Goal: Task Accomplishment & Management: Manage account settings

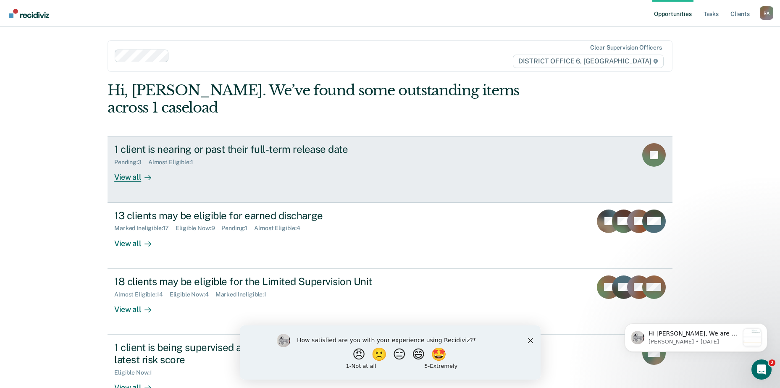
click at [192, 136] on link "1 client is nearing or past their full-term release date Pending : 3 Almost Eli…" at bounding box center [390, 169] width 565 height 66
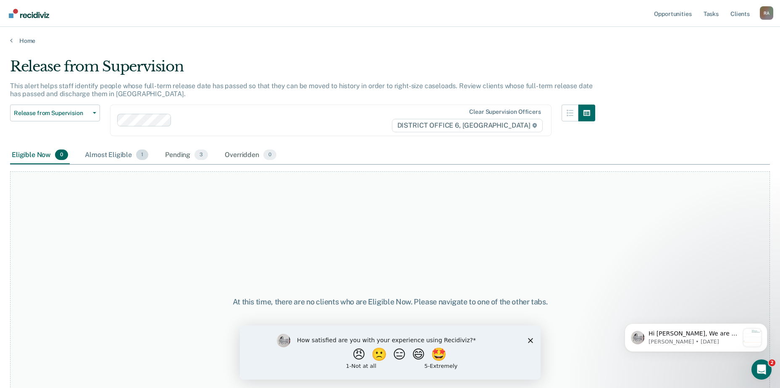
click at [118, 146] on div "Almost Eligible 1" at bounding box center [116, 155] width 67 height 18
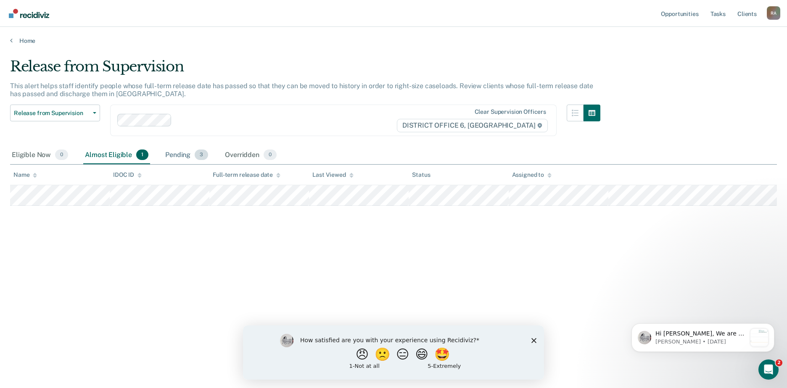
click at [175, 158] on div "Pending 3" at bounding box center [186, 155] width 46 height 18
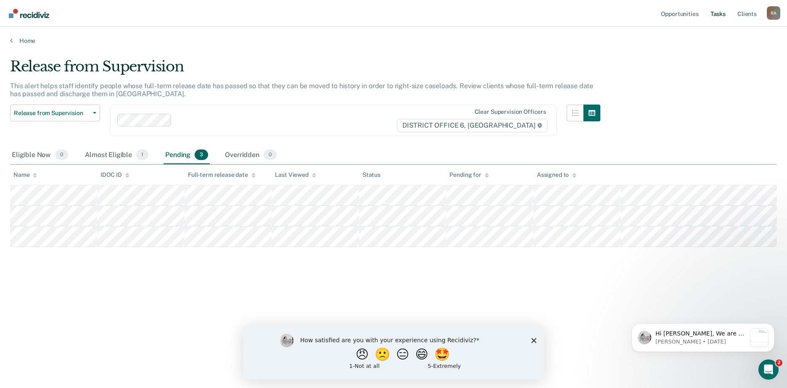
click at [722, 16] on link "Tasks" at bounding box center [717, 13] width 18 height 27
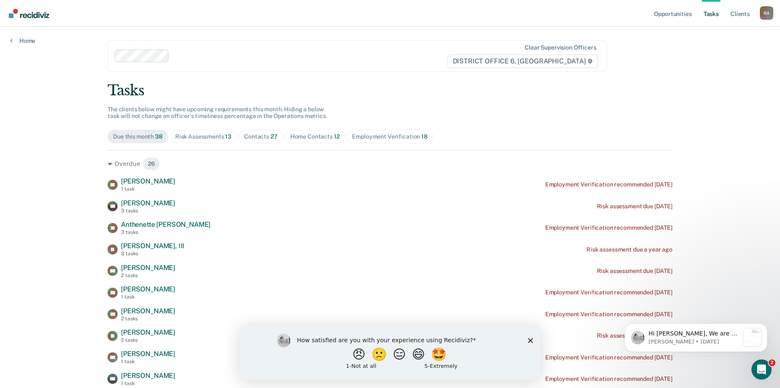
click at [205, 134] on div "Risk Assessments 13" at bounding box center [203, 136] width 56 height 7
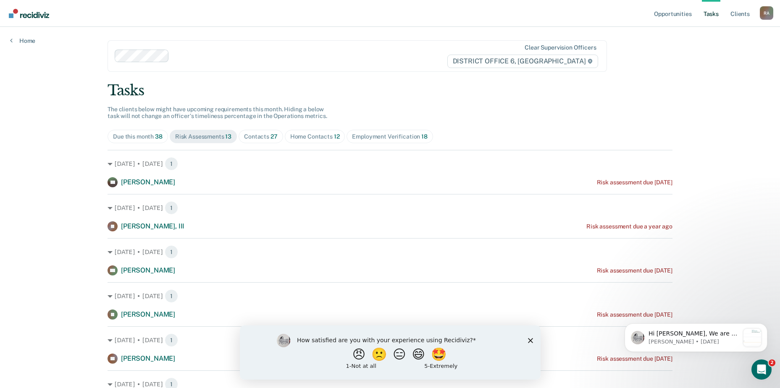
click at [251, 134] on div "Contacts 27" at bounding box center [261, 136] width 34 height 7
click at [672, 14] on link "Opportunities" at bounding box center [673, 13] width 41 height 27
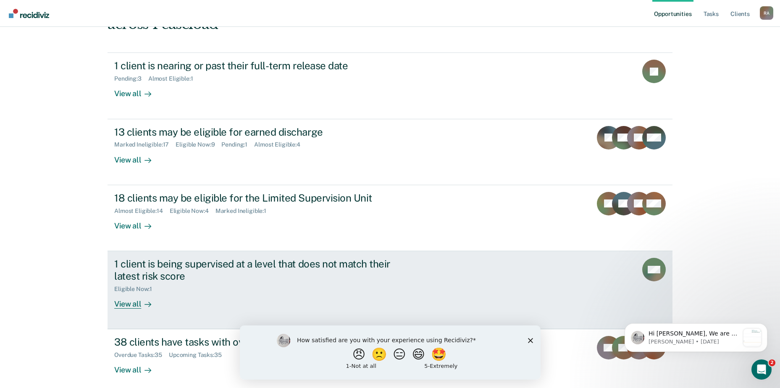
scroll to position [84, 0]
click at [219, 258] on div "1 client is being supervised at a level that does not match their latest risk s…" at bounding box center [261, 270] width 295 height 24
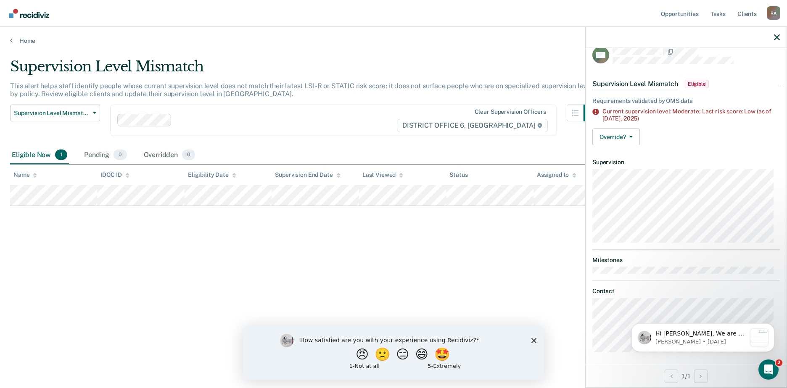
scroll to position [15, 0]
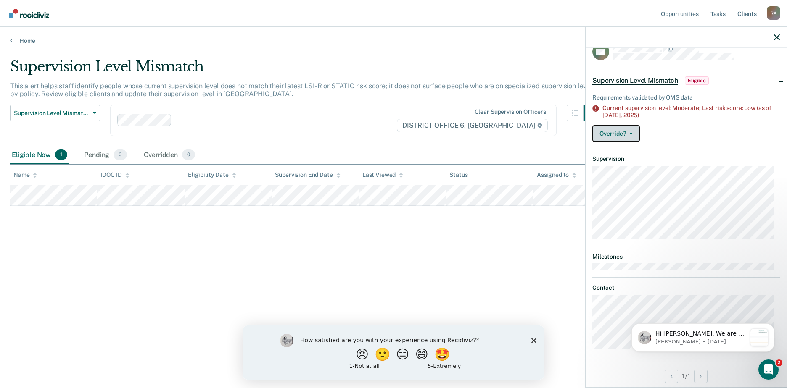
click at [627, 127] on button "Override?" at bounding box center [615, 133] width 47 height 17
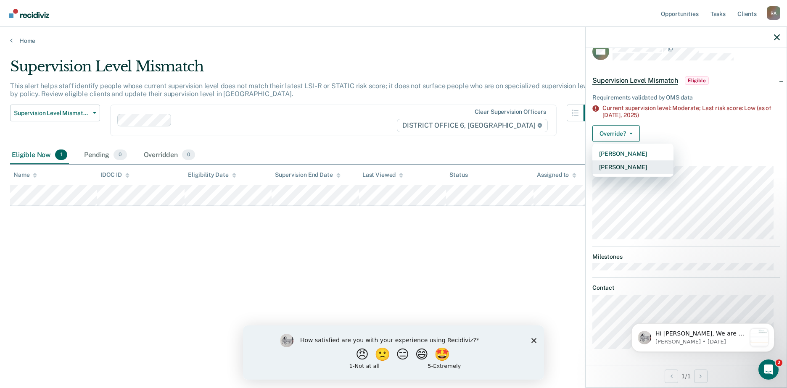
click at [629, 166] on button "Mark Overridden" at bounding box center [632, 167] width 81 height 13
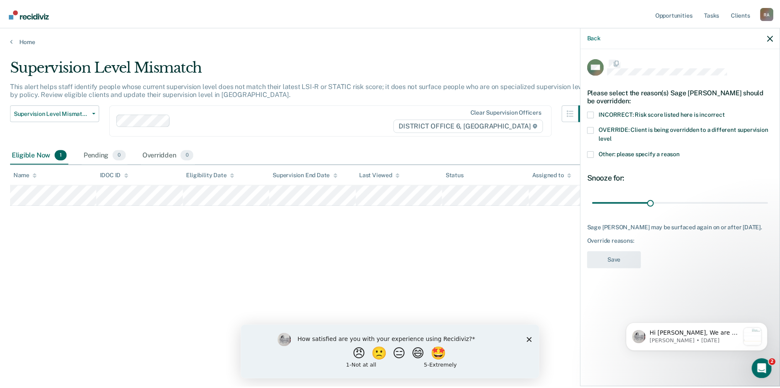
scroll to position [0, 0]
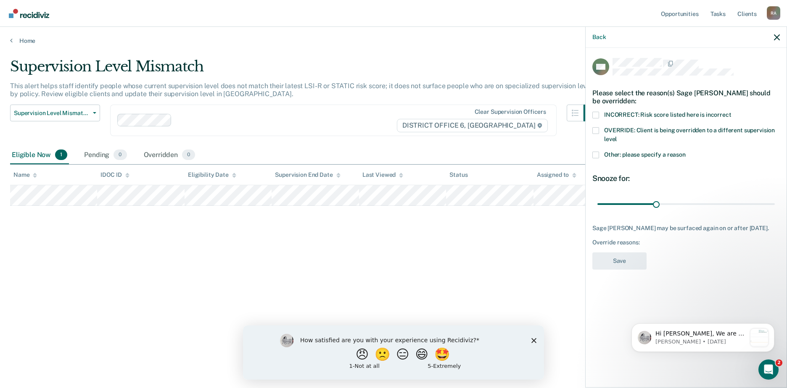
click at [595, 130] on span at bounding box center [595, 130] width 7 height 7
click at [616, 136] on input "OVERRIDE: Client is being overridden to a different supervision level" at bounding box center [616, 136] width 0 height 0
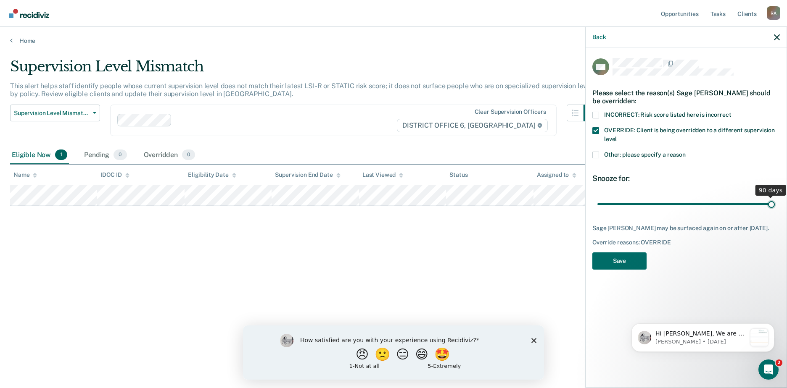
drag, startPoint x: 657, startPoint y: 204, endPoint x: 775, endPoint y: 206, distance: 118.1
type input "90"
click at [774, 206] on input "range" at bounding box center [685, 204] width 177 height 15
click at [615, 258] on button "Save" at bounding box center [619, 261] width 54 height 17
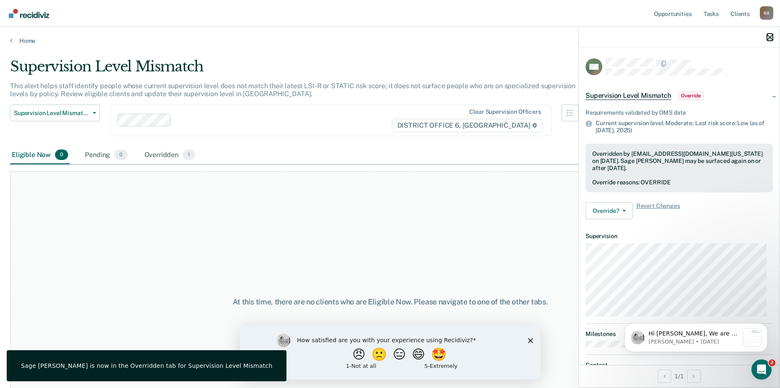
click at [769, 37] on icon "button" at bounding box center [770, 37] width 6 height 6
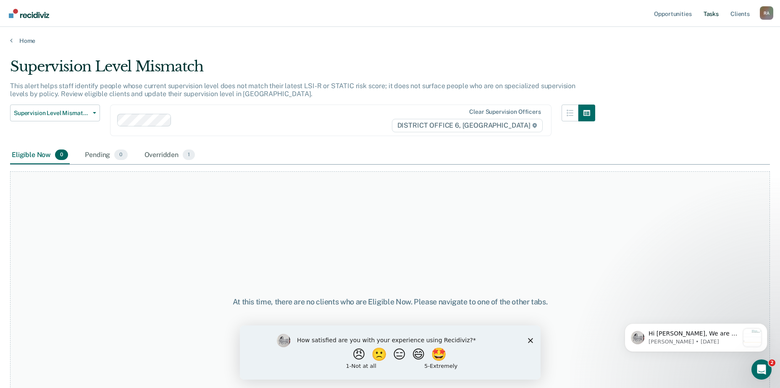
click at [716, 13] on link "Tasks" at bounding box center [711, 13] width 18 height 27
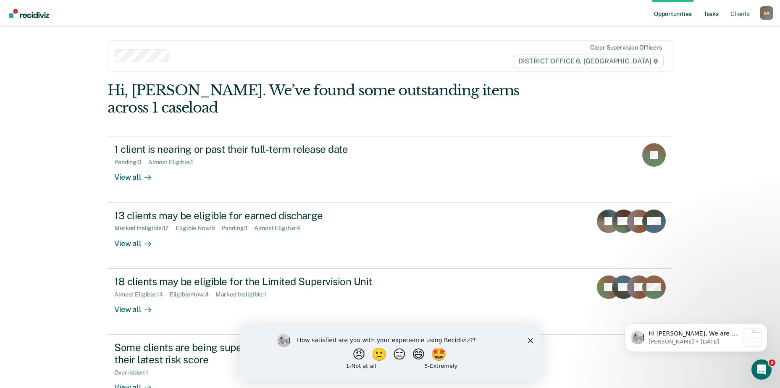
click at [711, 13] on link "Tasks" at bounding box center [711, 13] width 18 height 27
